Goal: Find contact information: Find contact information

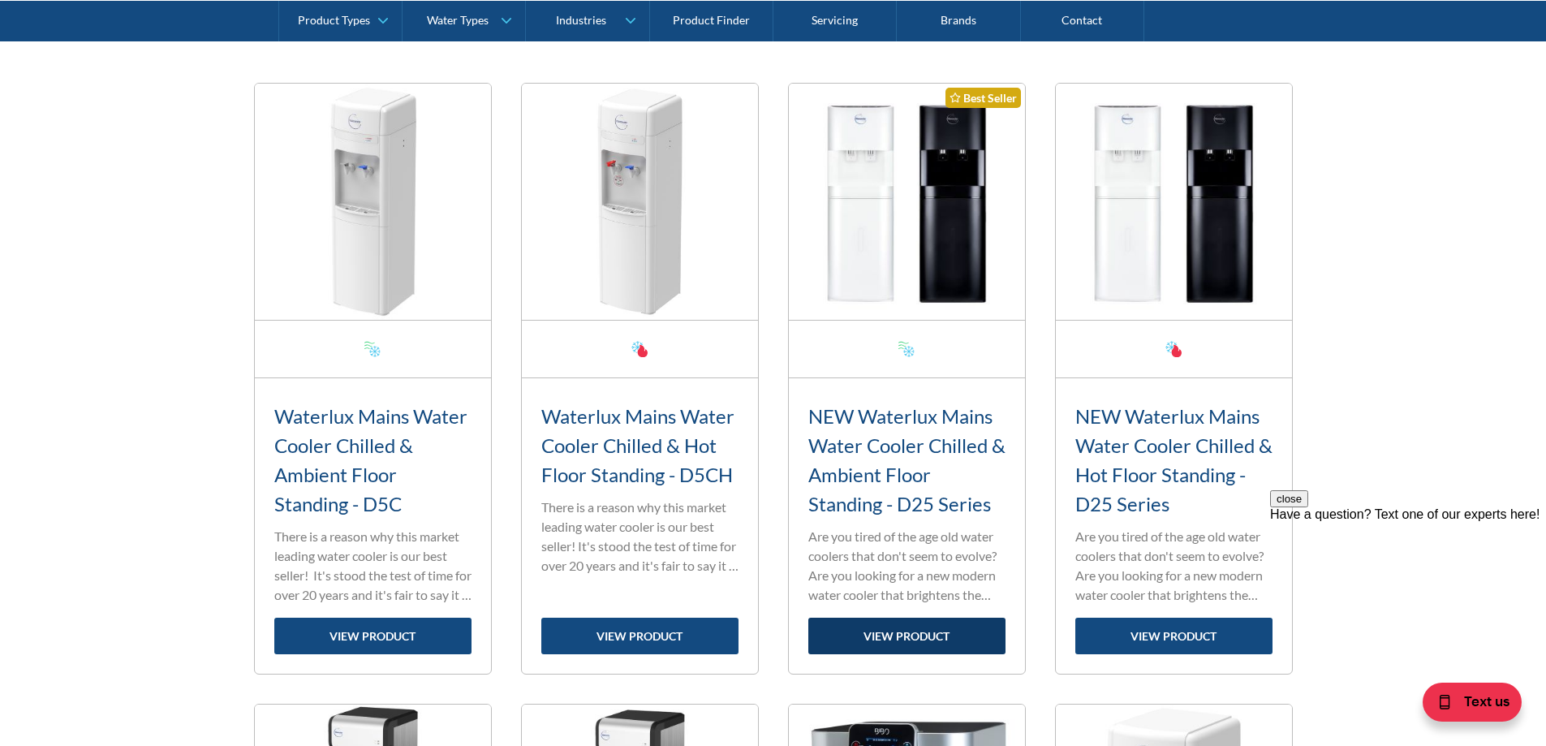
scroll to position [406, 0]
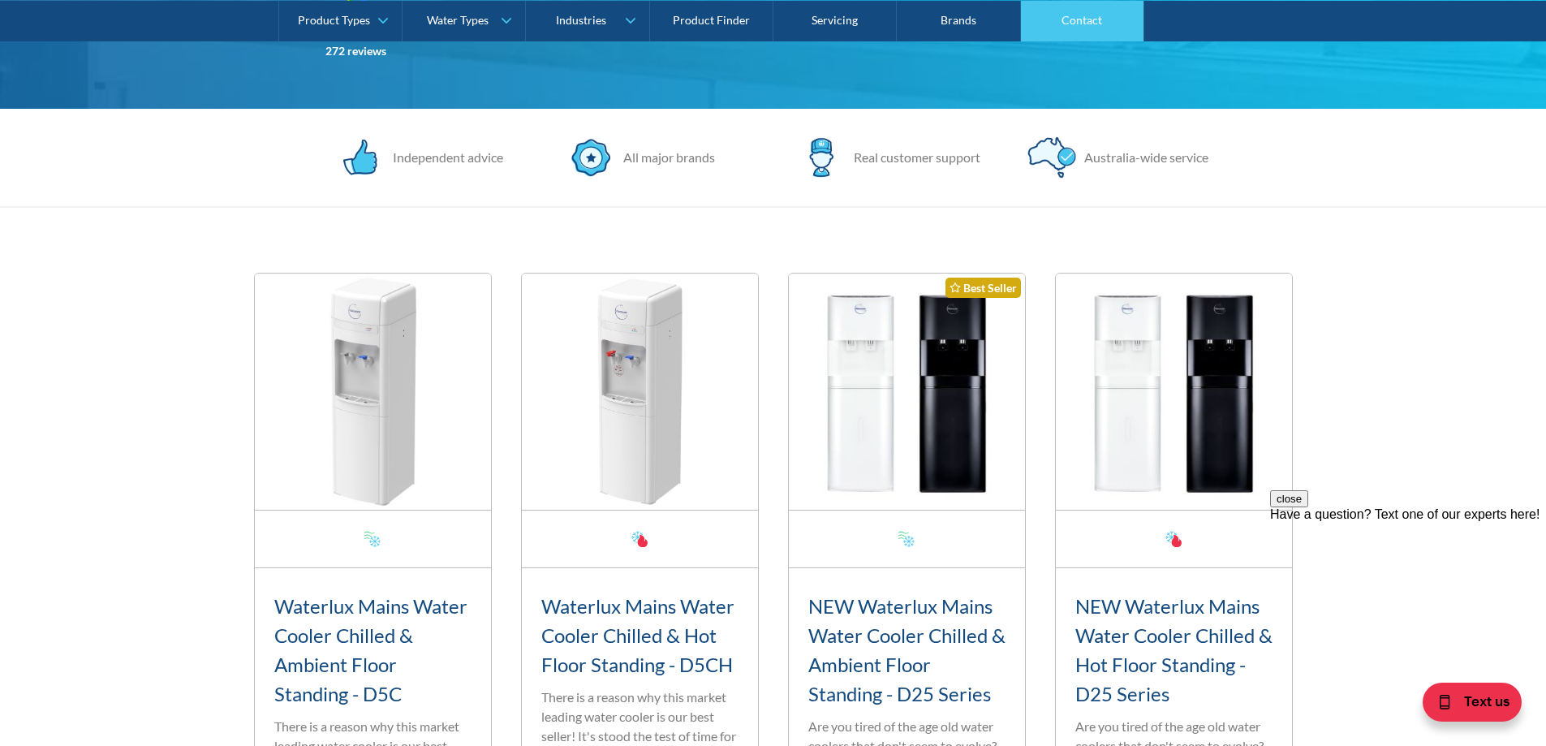
click at [1086, 25] on link "Contact" at bounding box center [1082, 20] width 123 height 41
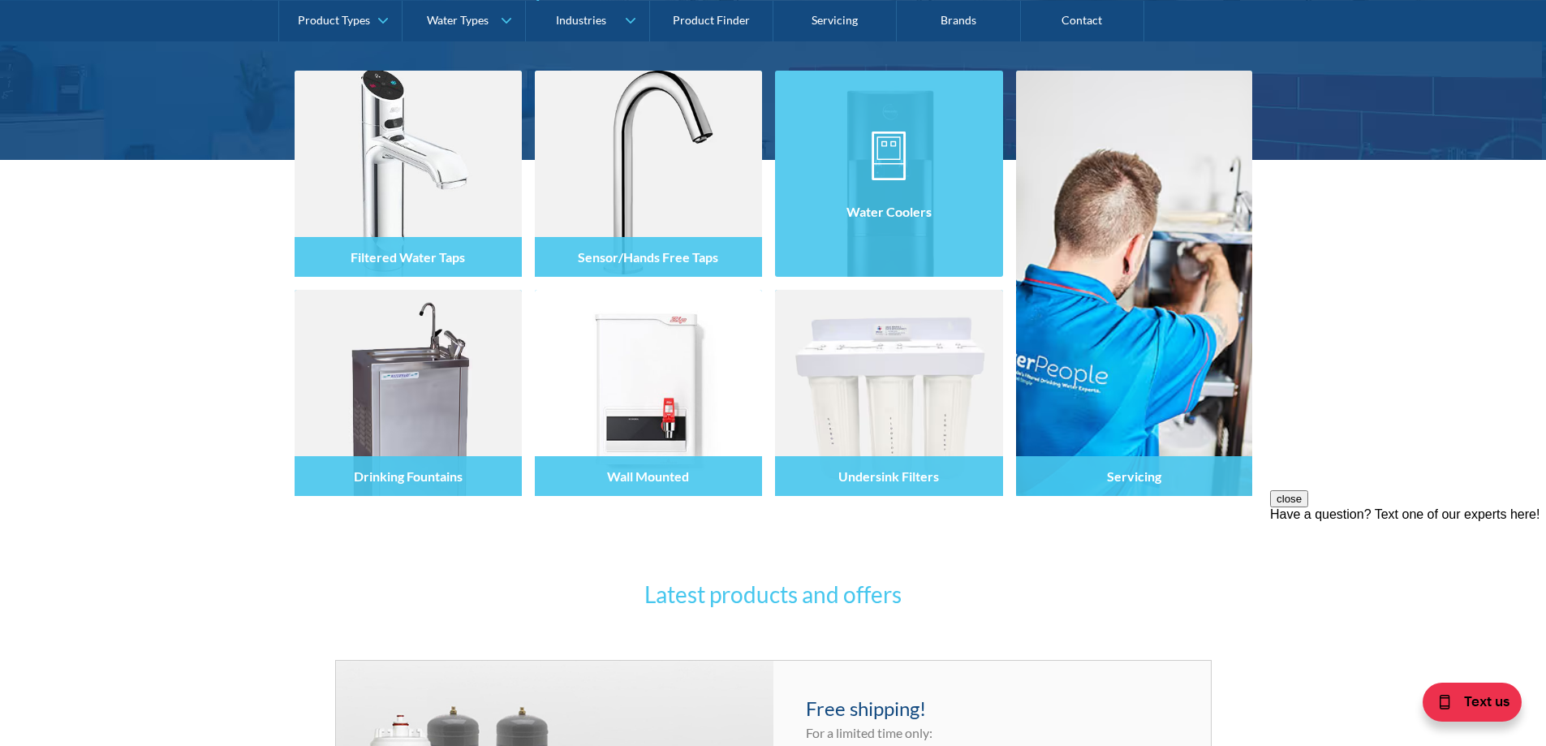
scroll to position [162, 0]
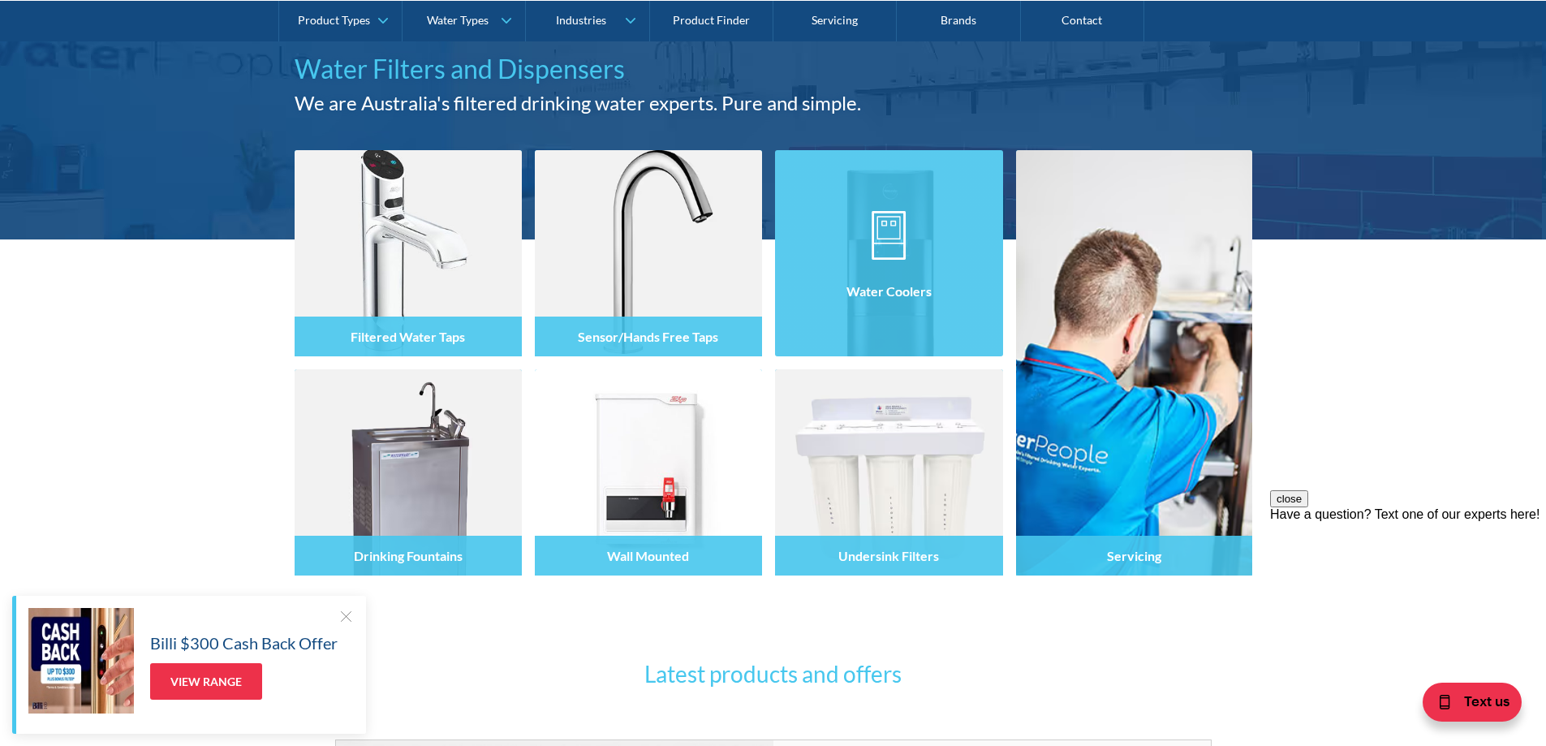
click at [881, 234] on img at bounding box center [889, 235] width 34 height 49
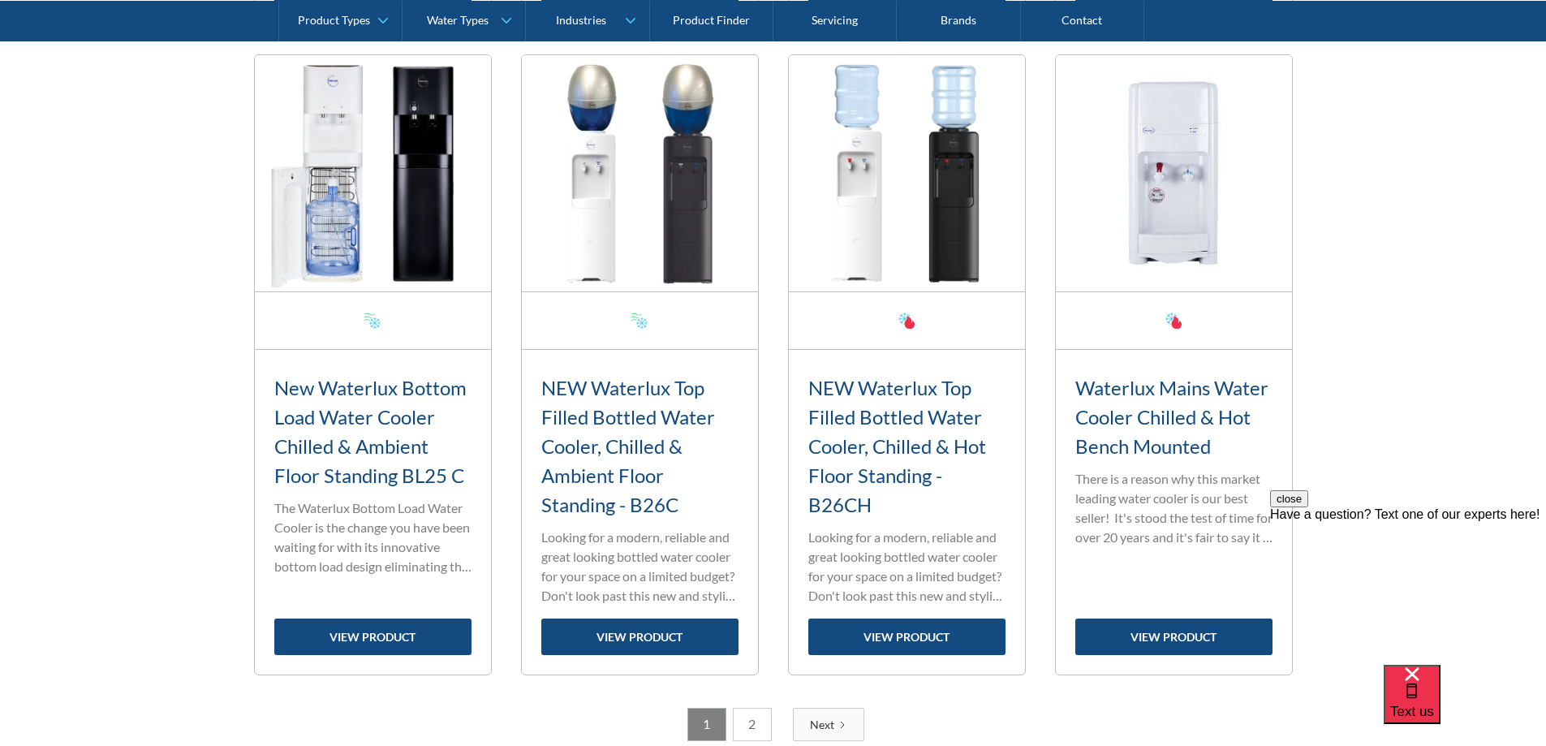
scroll to position [2922, 0]
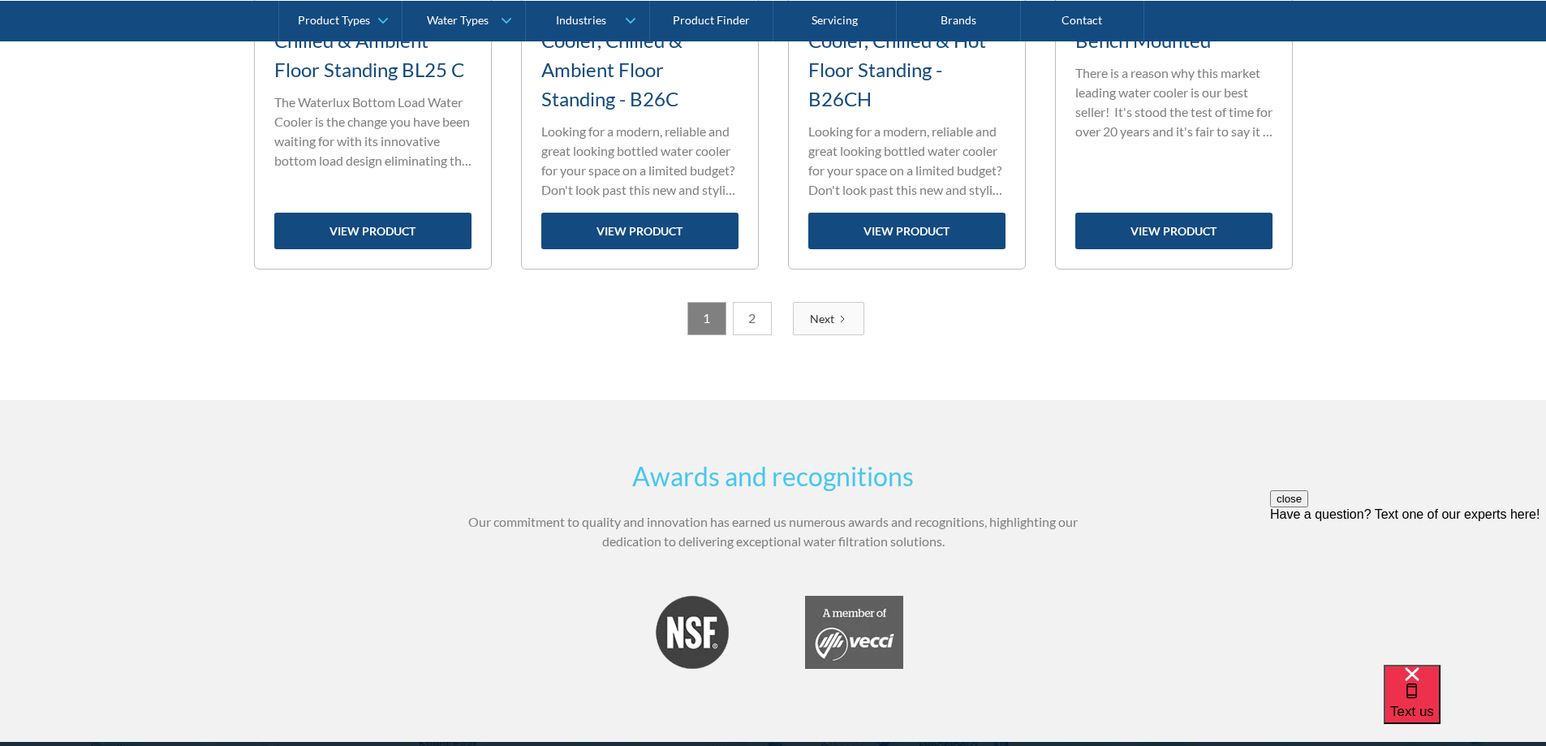
click at [757, 330] on link "2" at bounding box center [752, 318] width 39 height 33
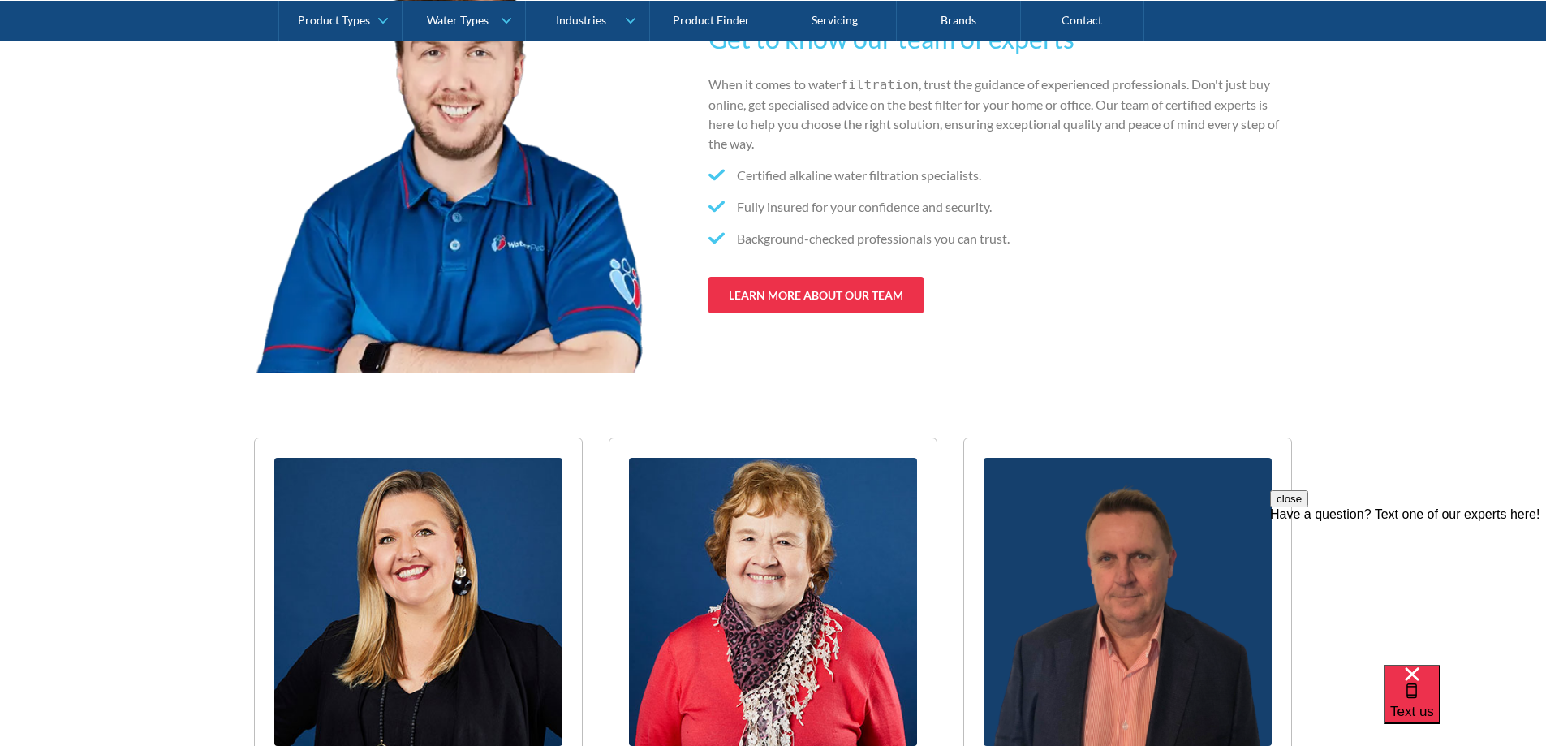
scroll to position [2679, 0]
